Goal: Task Accomplishment & Management: Use online tool/utility

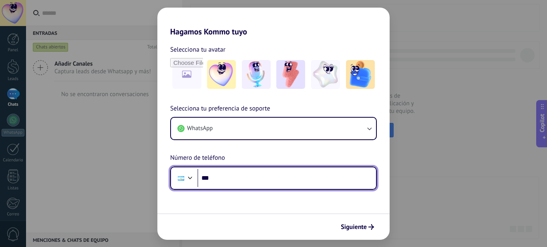
click at [261, 177] on input "***" at bounding box center [286, 178] width 179 height 18
type input "**********"
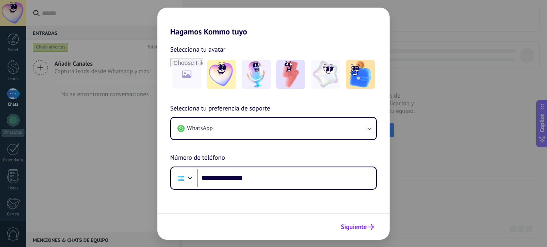
click at [361, 225] on span "Siguiente" at bounding box center [354, 227] width 26 height 6
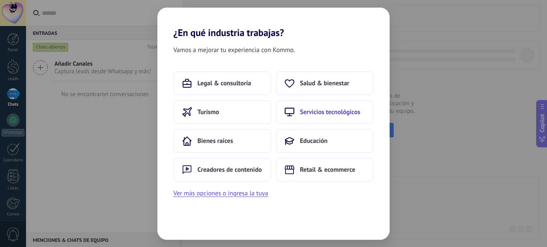
click at [326, 115] on span "Servicios tecnológicos" at bounding box center [330, 112] width 60 height 8
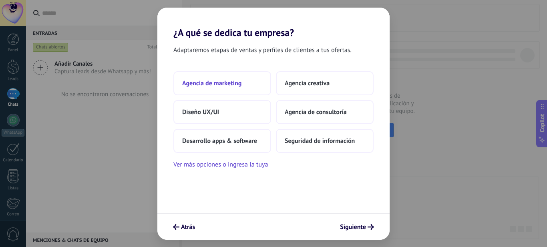
click at [257, 87] on button "Agencia de marketing" at bounding box center [222, 83] width 98 height 24
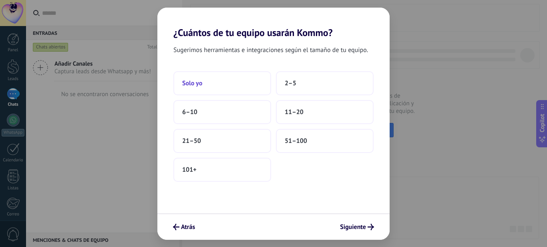
click at [246, 82] on button "Solo yo" at bounding box center [222, 83] width 98 height 24
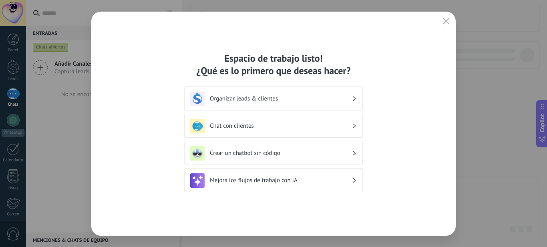
click at [268, 127] on h3 "Chat con clientes" at bounding box center [281, 126] width 142 height 8
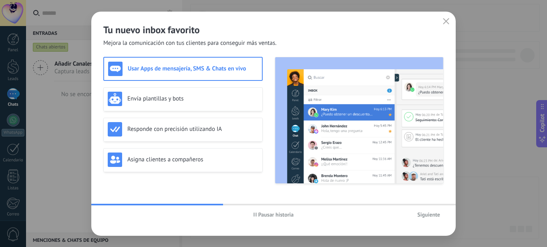
click at [422, 215] on span "Siguiente" at bounding box center [428, 215] width 23 height 6
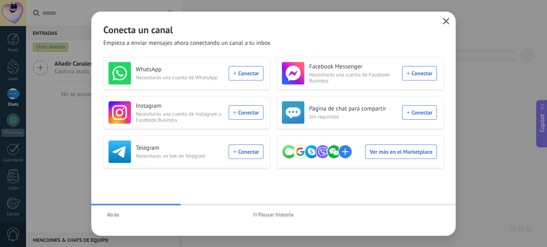
click at [449, 21] on icon "button" at bounding box center [446, 21] width 6 height 6
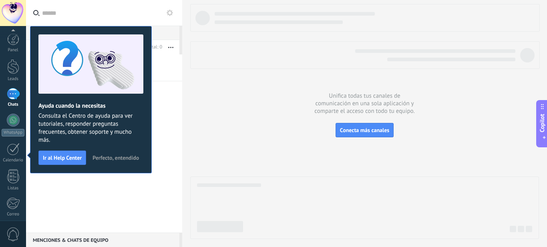
scroll to position [86, 0]
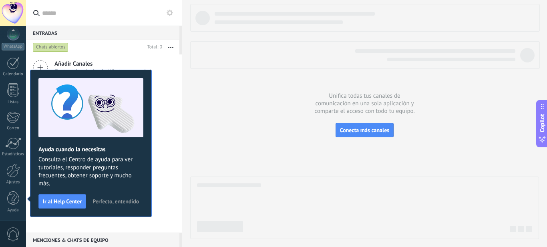
click at [97, 201] on span "Perfecto, entendido" at bounding box center [116, 202] width 46 height 6
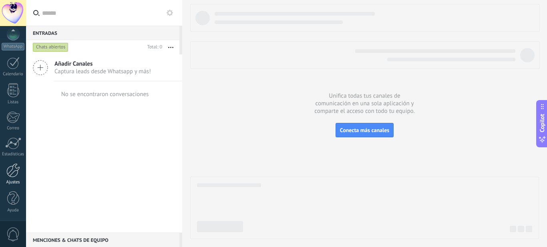
click at [11, 172] on div at bounding box center [13, 170] width 14 height 14
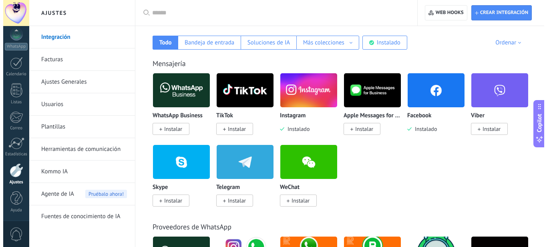
scroll to position [139, 0]
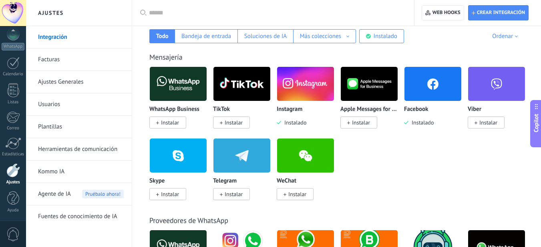
click at [171, 121] on span "Instalar" at bounding box center [170, 122] width 18 height 7
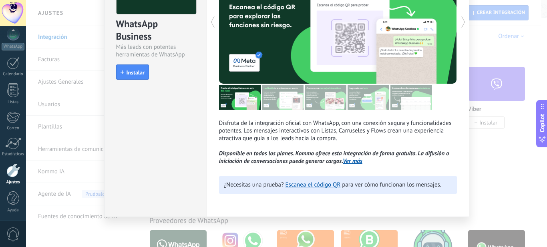
scroll to position [0, 0]
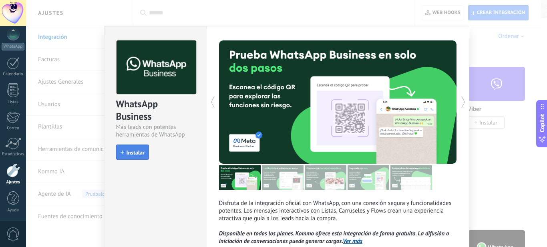
click at [132, 156] on button "Instalar" at bounding box center [132, 152] width 33 height 15
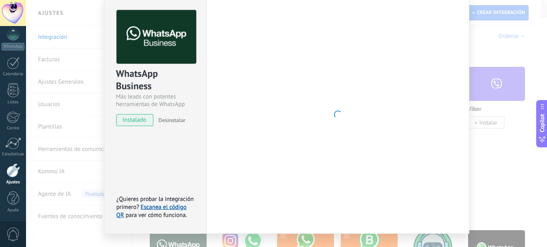
scroll to position [47, 0]
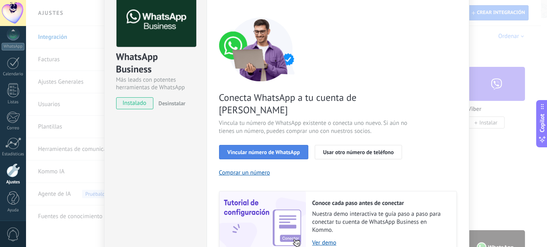
click at [270, 149] on span "Vincular número de WhatsApp" at bounding box center [264, 152] width 73 height 6
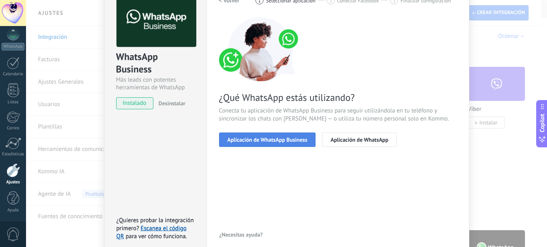
click at [292, 142] on span "Aplicación de WhatsApp Business" at bounding box center [268, 140] width 80 height 6
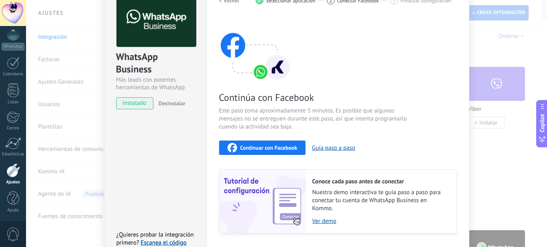
click at [293, 149] on span "Continuar con Facebook" at bounding box center [268, 148] width 57 height 6
click at [285, 143] on div "Continuar con Facebook" at bounding box center [263, 148] width 70 height 10
click at [354, 115] on span "Este paso toma aproximadamente 5 minutos. Es posible que algunos mensajes no se…" at bounding box center [314, 119] width 191 height 24
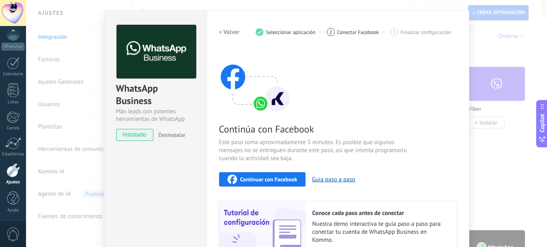
scroll to position [0, 0]
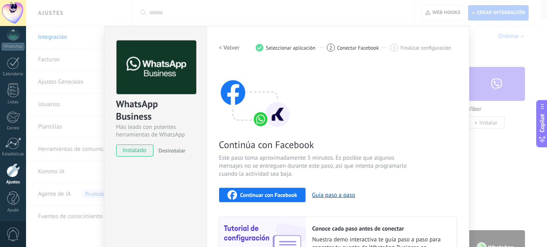
click at [269, 193] on span "Continuar con Facebook" at bounding box center [268, 195] width 57 height 6
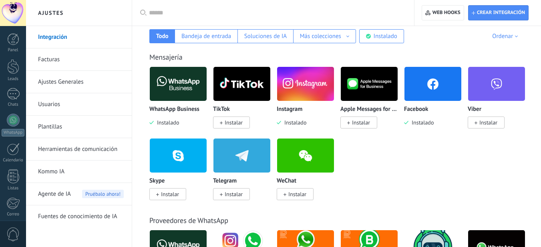
click at [172, 89] on img at bounding box center [178, 83] width 57 height 39
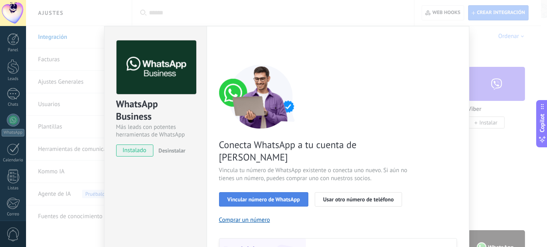
click at [251, 197] on span "Vincular número de WhatsApp" at bounding box center [264, 200] width 73 height 6
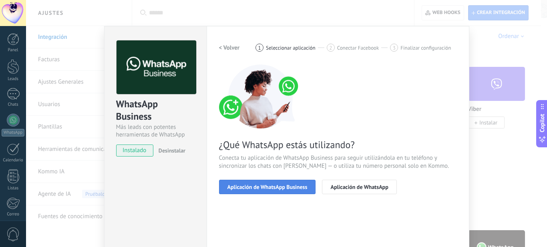
click at [264, 191] on button "Aplicación de WhatsApp Business" at bounding box center [267, 187] width 97 height 14
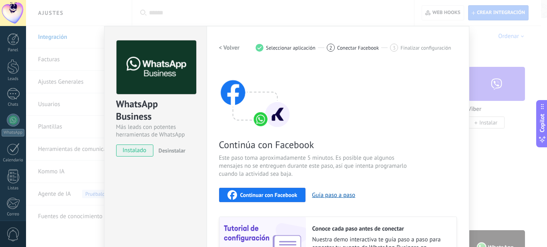
click at [264, 193] on span "Continuar con Facebook" at bounding box center [268, 195] width 57 height 6
